Goal: Information Seeking & Learning: Learn about a topic

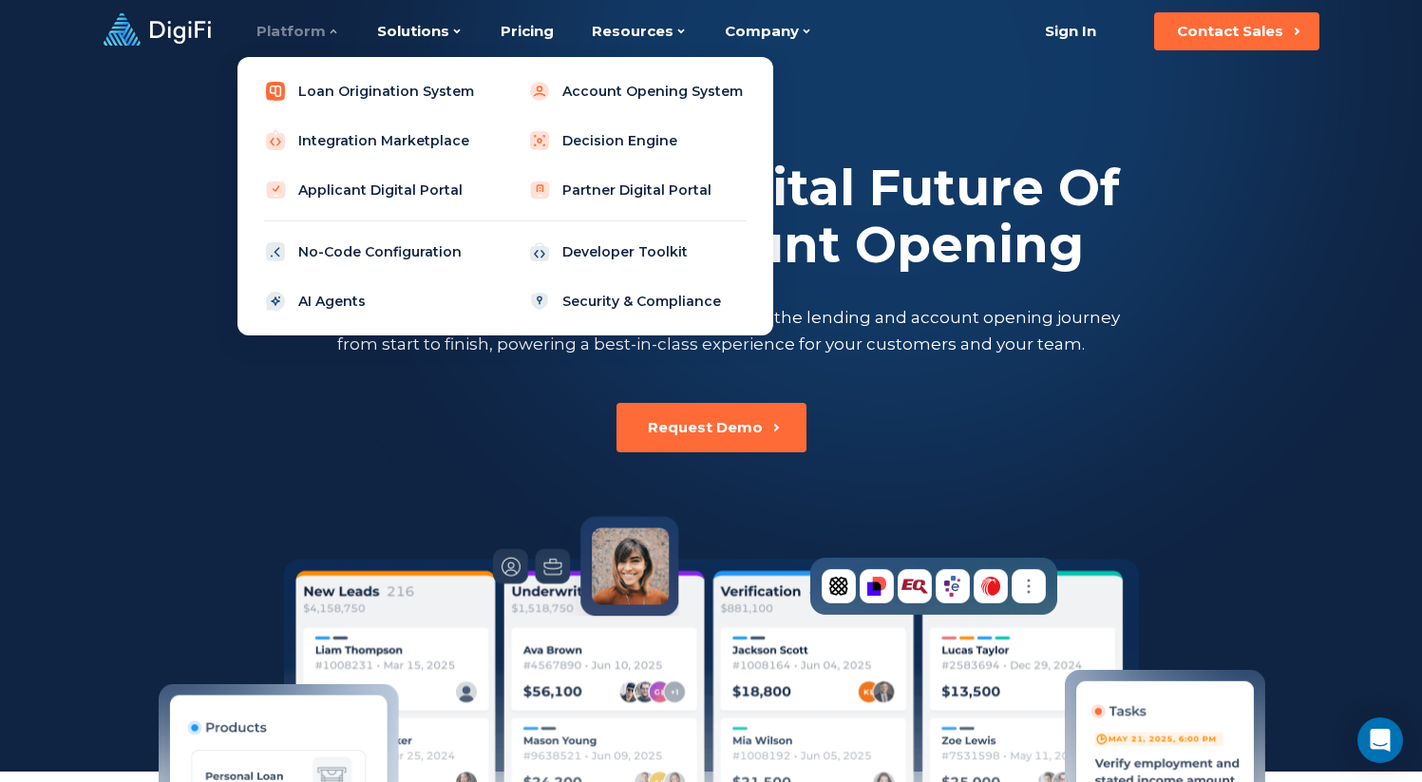
click at [333, 84] on link "Loan Origination System" at bounding box center [373, 91] width 241 height 38
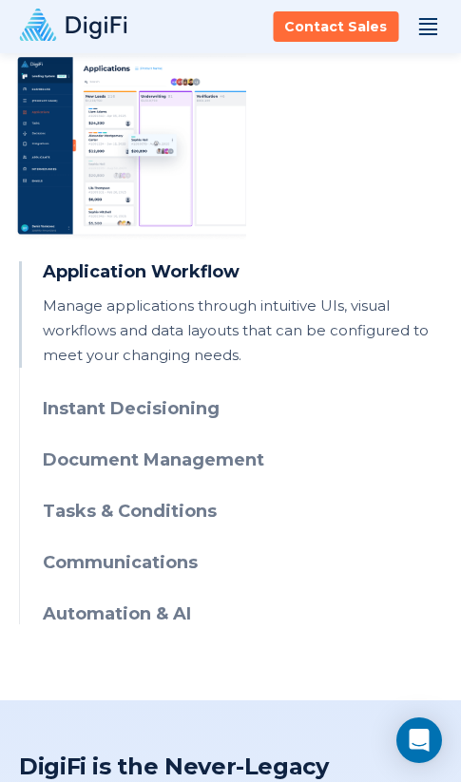
scroll to position [827, 0]
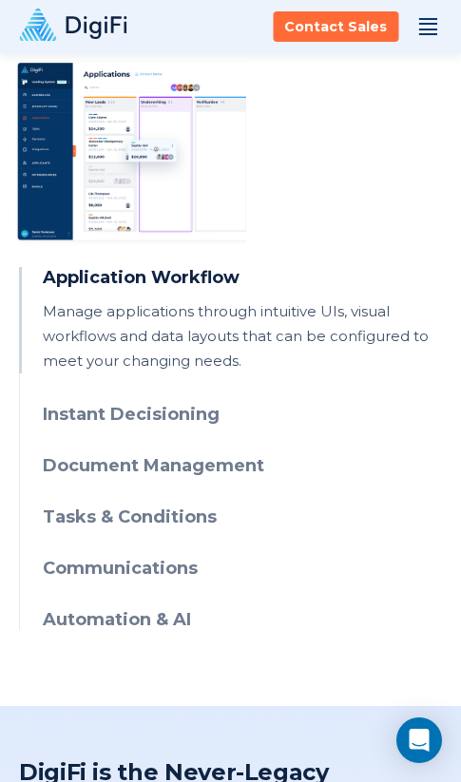
click at [123, 410] on h3 "Instant Decisioning" at bounding box center [242, 414] width 399 height 21
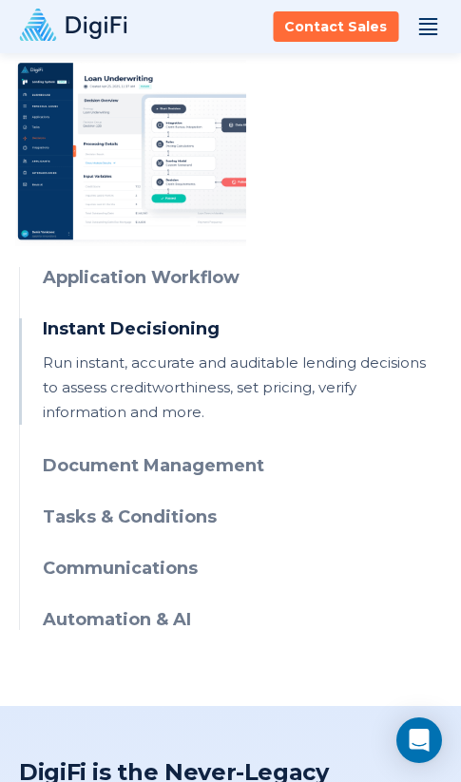
click at [114, 464] on h3 "Document Management" at bounding box center [242, 465] width 399 height 21
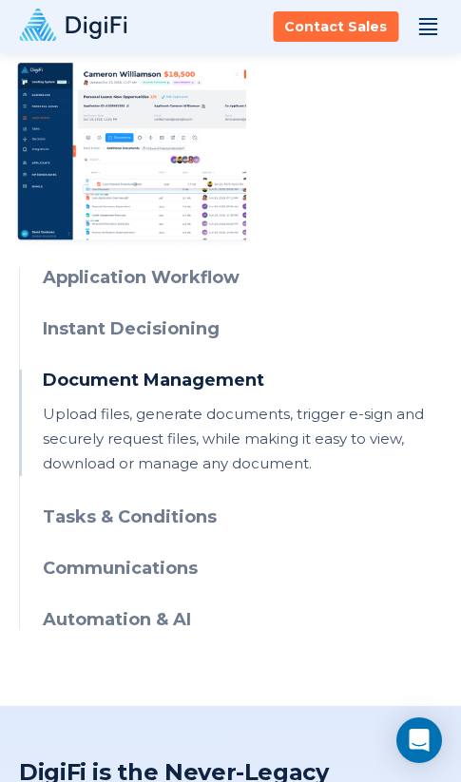
click at [104, 506] on h3 "Tasks & Conditions" at bounding box center [242, 516] width 399 height 21
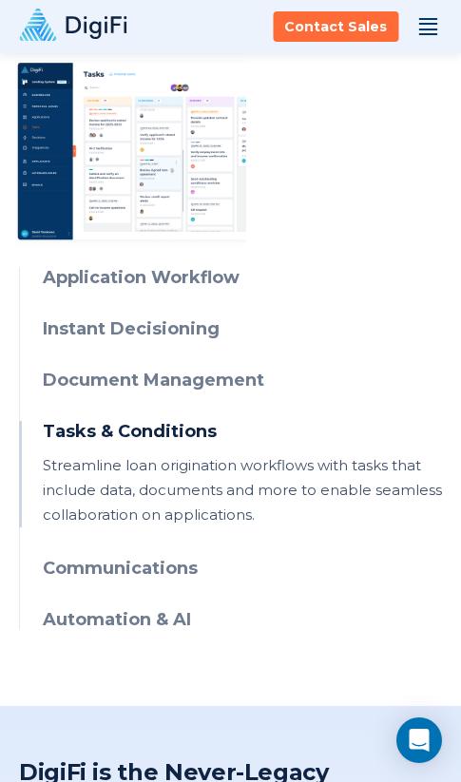
click at [98, 574] on h3 "Communications" at bounding box center [242, 568] width 399 height 21
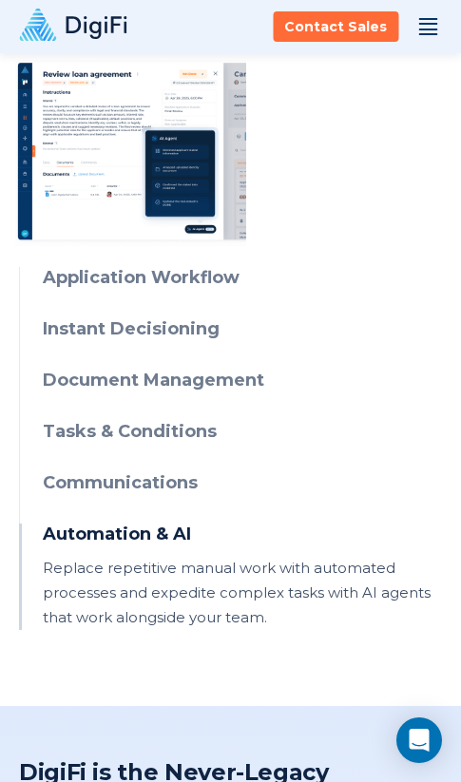
click at [219, 296] on ul "Application Workflow Manage applications through intuitive UIs, visual workflow…" at bounding box center [230, 448] width 423 height 363
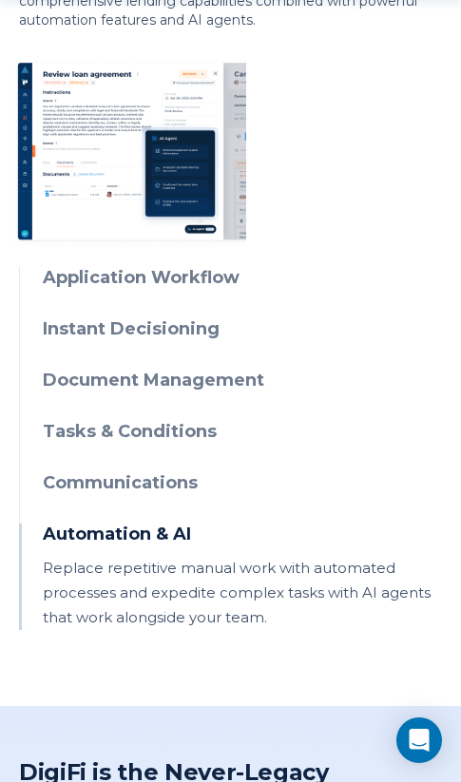
scroll to position [826, 0]
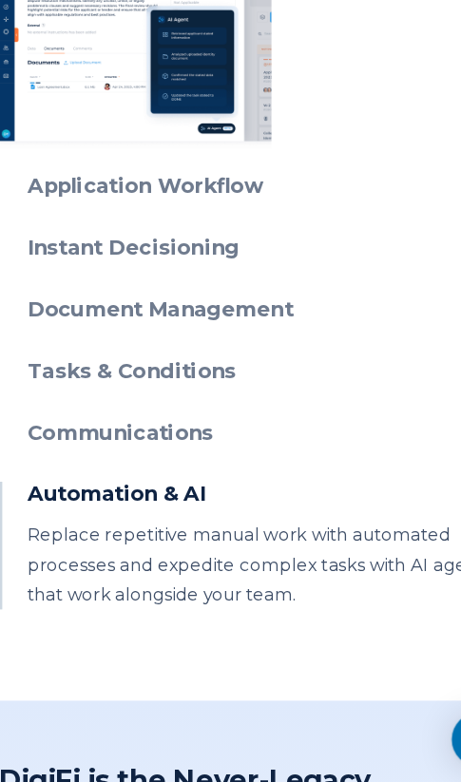
click at [181, 356] on ul "Application Workflow Manage applications through intuitive UIs, visual workflow…" at bounding box center [230, 450] width 423 height 363
click at [228, 371] on h3 "Document Management" at bounding box center [242, 381] width 399 height 21
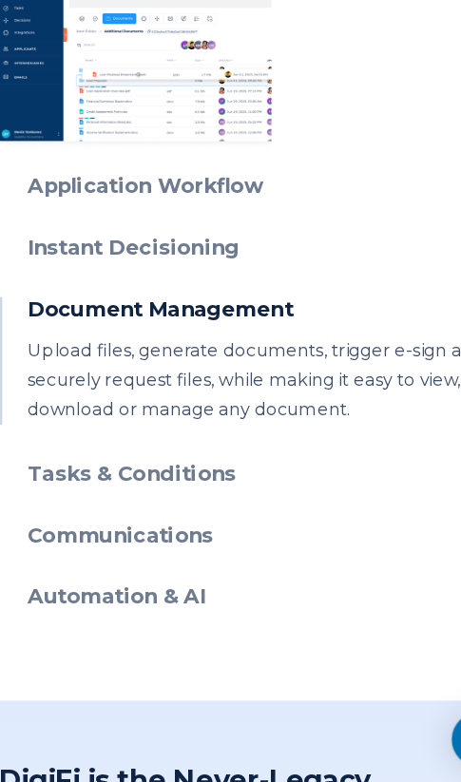
click at [228, 371] on h3 "Document Management" at bounding box center [242, 381] width 399 height 21
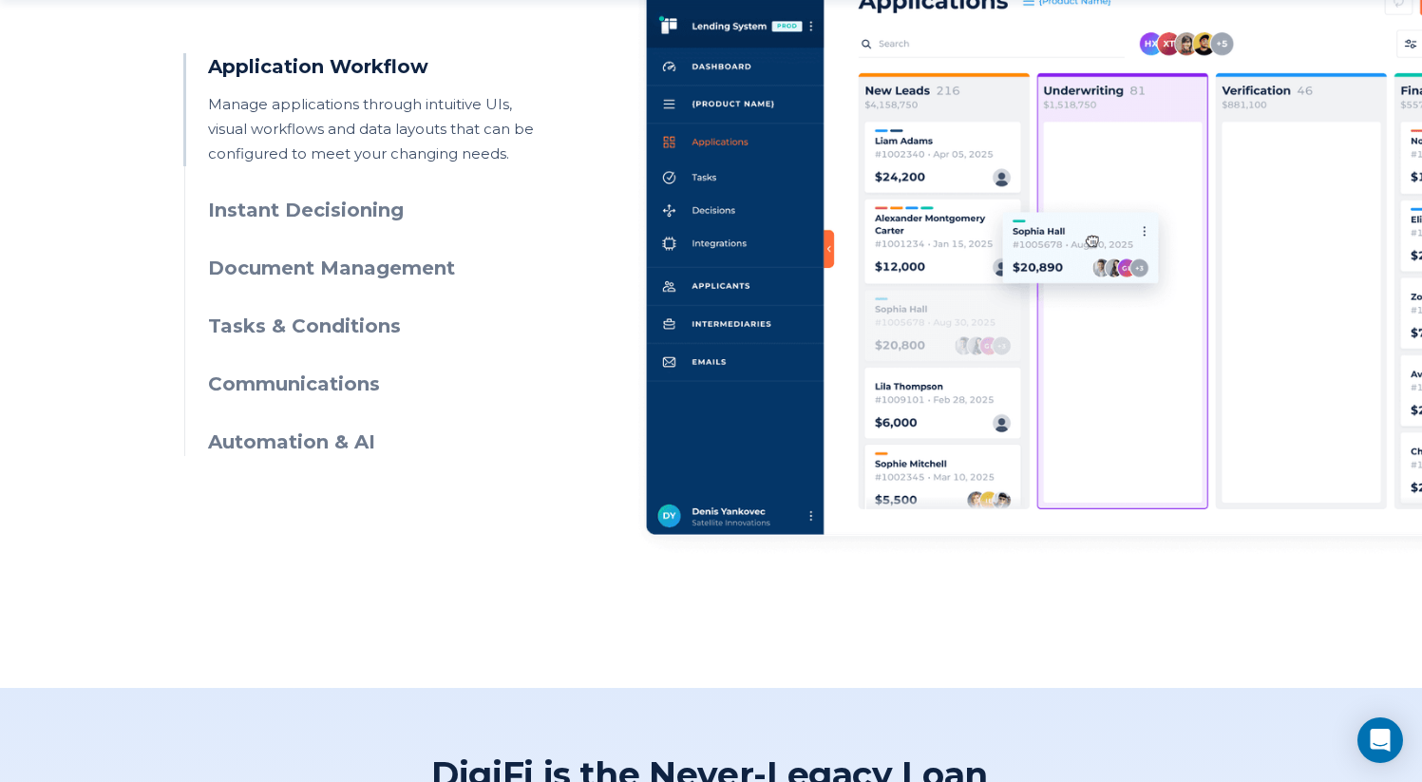
scroll to position [1043, 0]
